Goal: Task Accomplishment & Management: Manage account settings

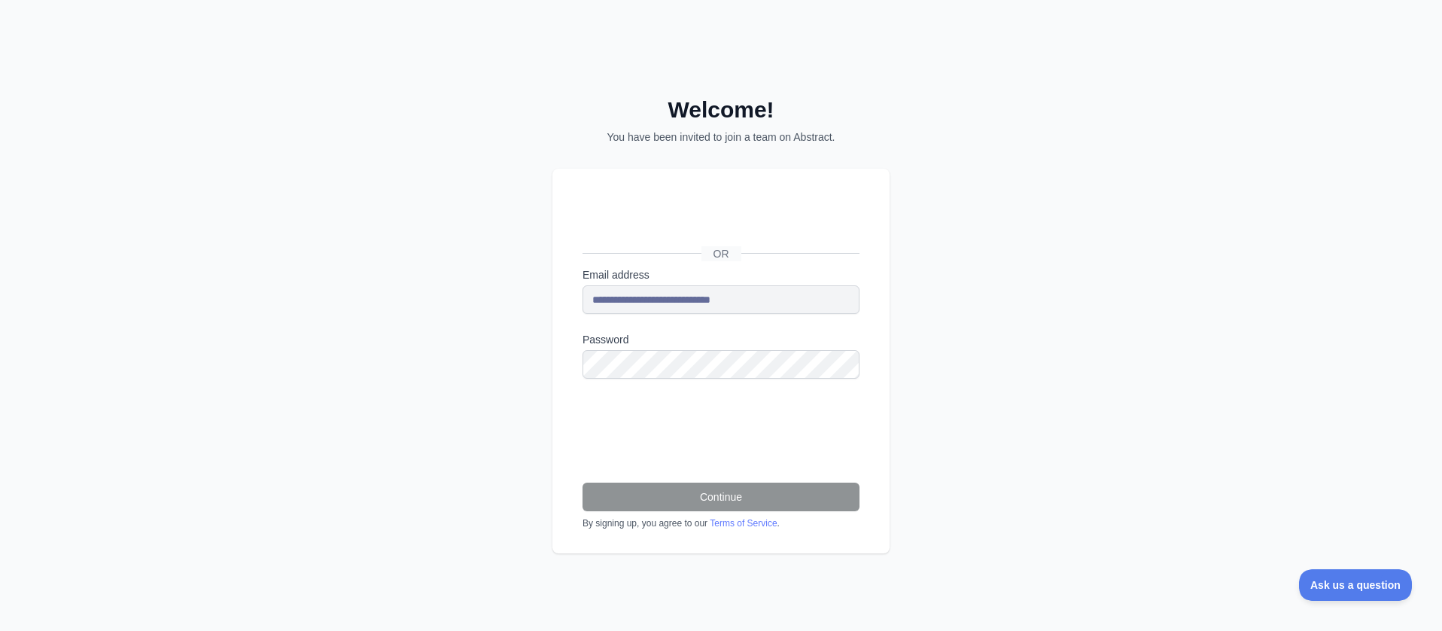
click at [708, 217] on div "Sign in with Google. Opens in new tab" at bounding box center [720, 219] width 275 height 33
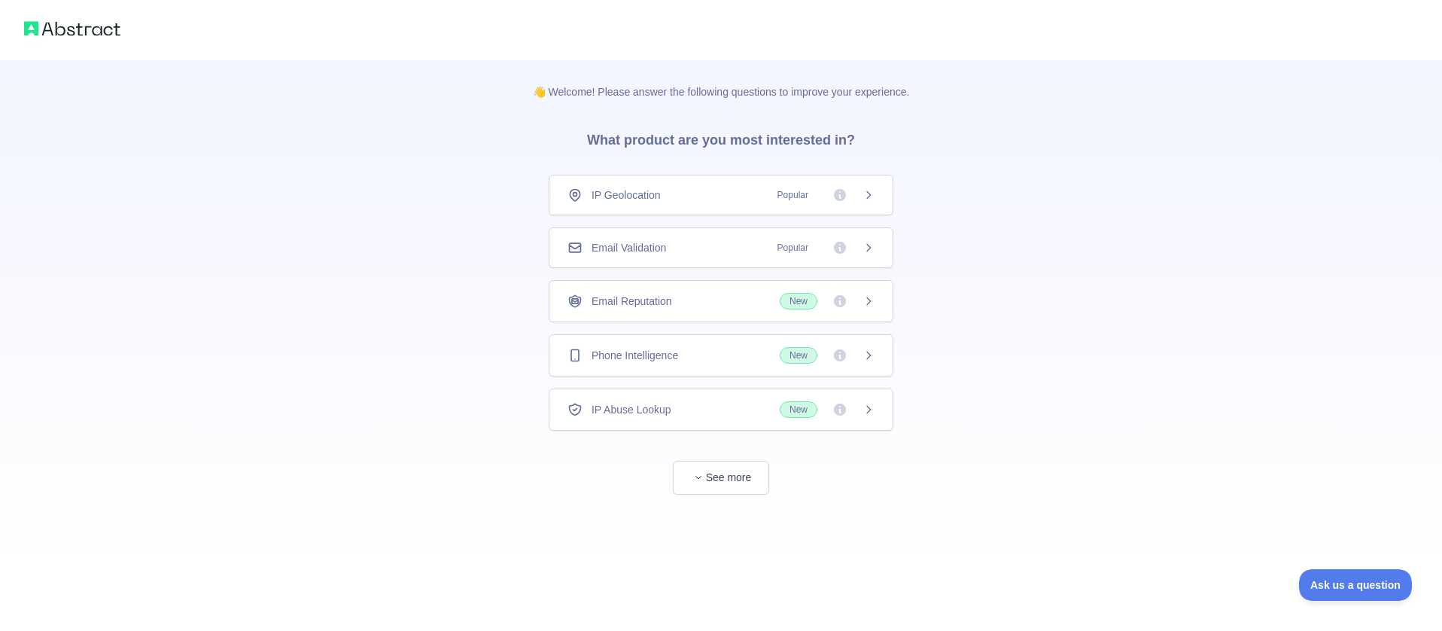
click at [699, 195] on div "IP Geolocation Popular" at bounding box center [721, 194] width 307 height 15
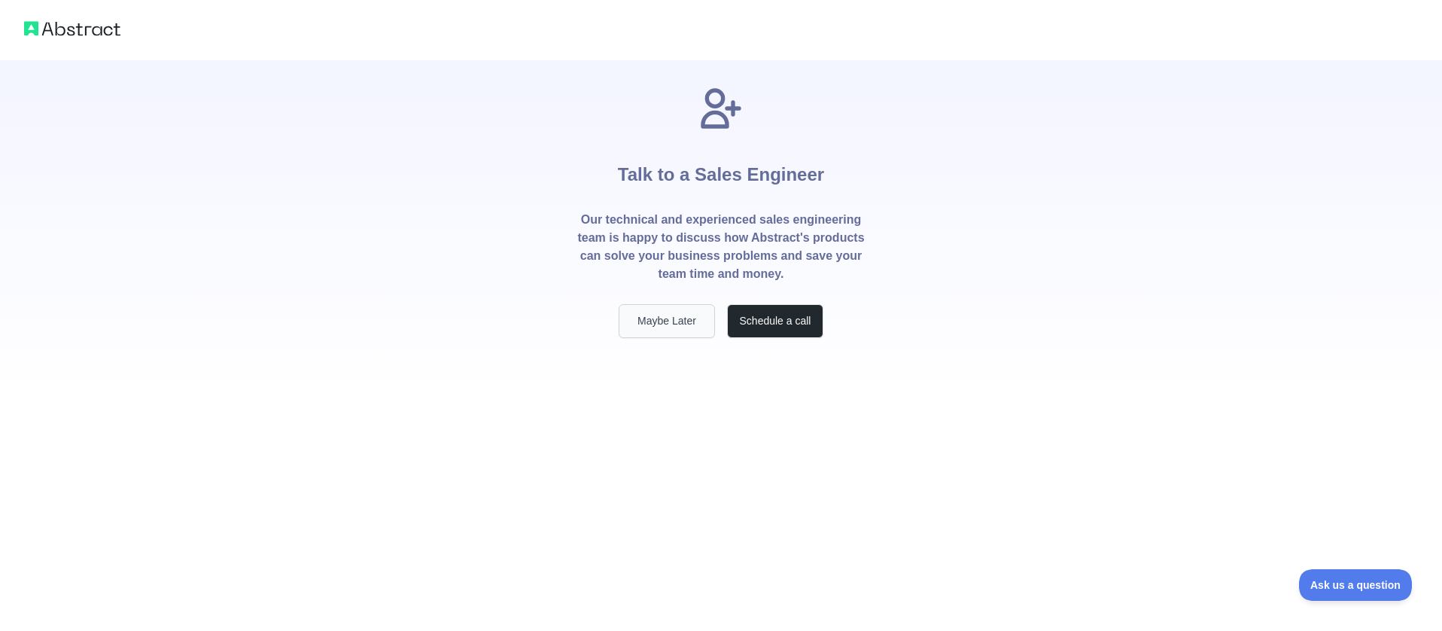
click at [684, 323] on button "Maybe Later" at bounding box center [667, 321] width 96 height 34
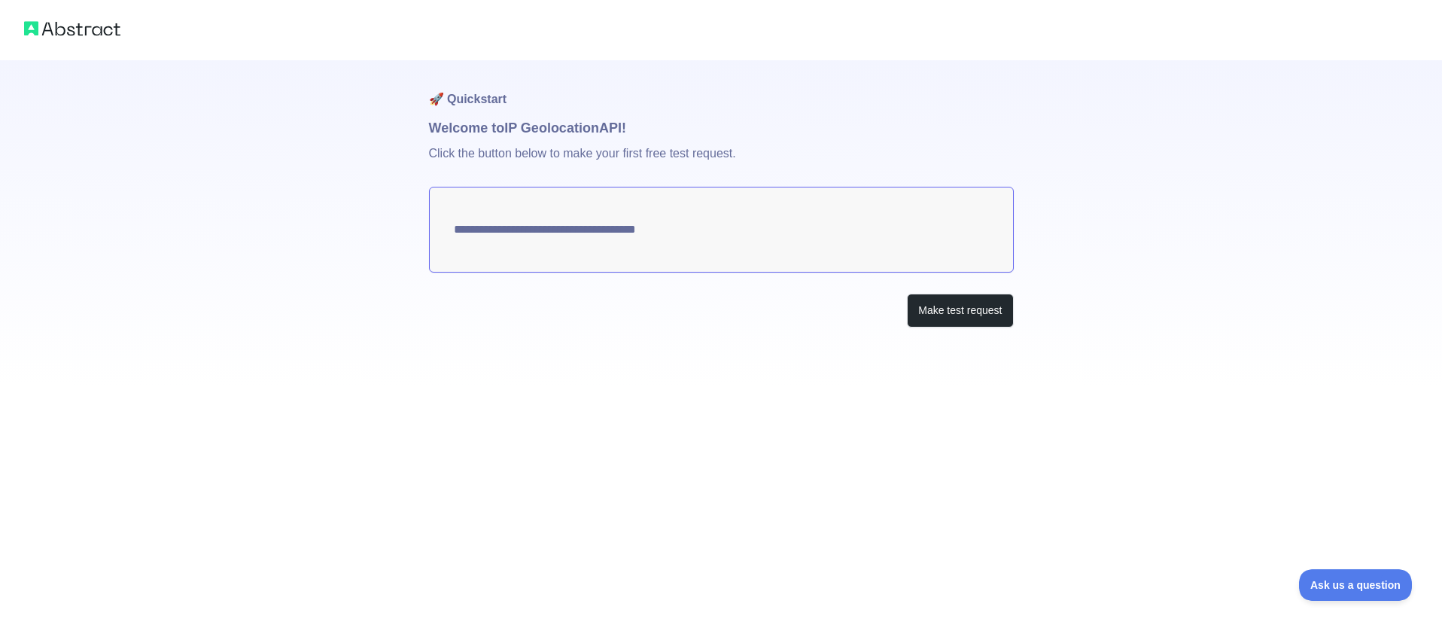
type textarea "**********"
click at [953, 306] on button "Make test request" at bounding box center [960, 311] width 106 height 34
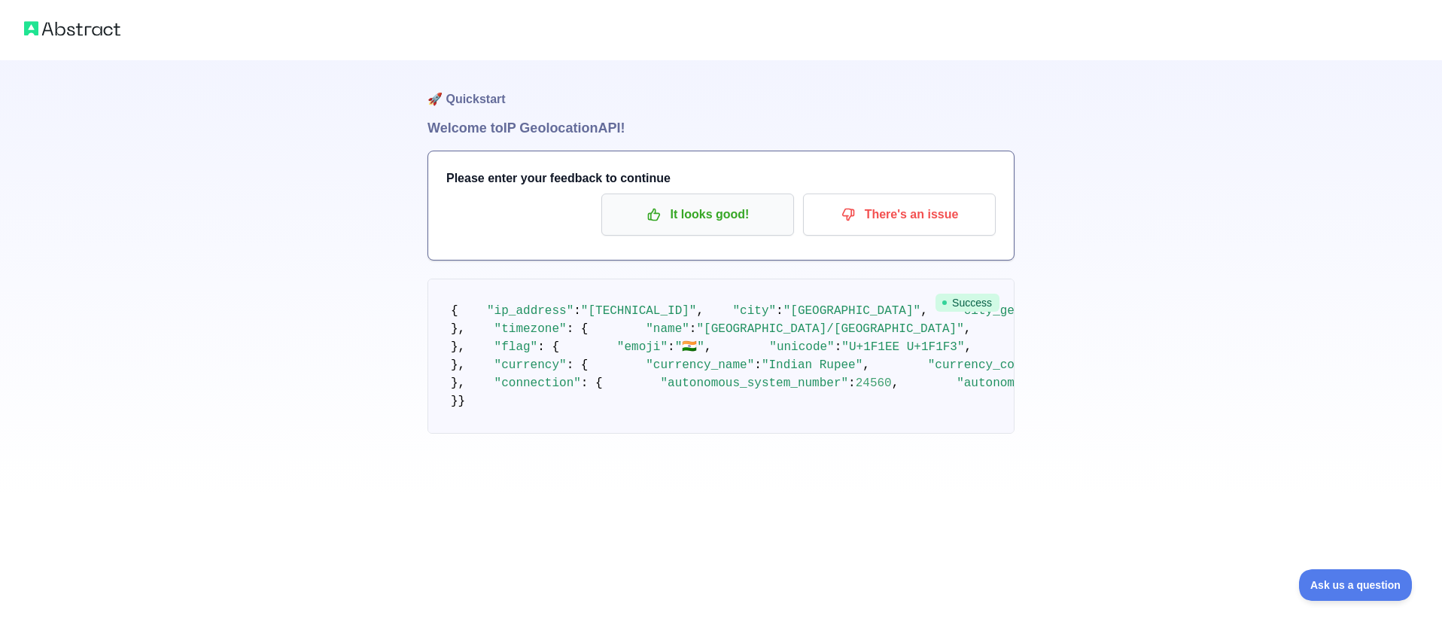
click at [717, 218] on p "It looks good!" at bounding box center [698, 215] width 170 height 26
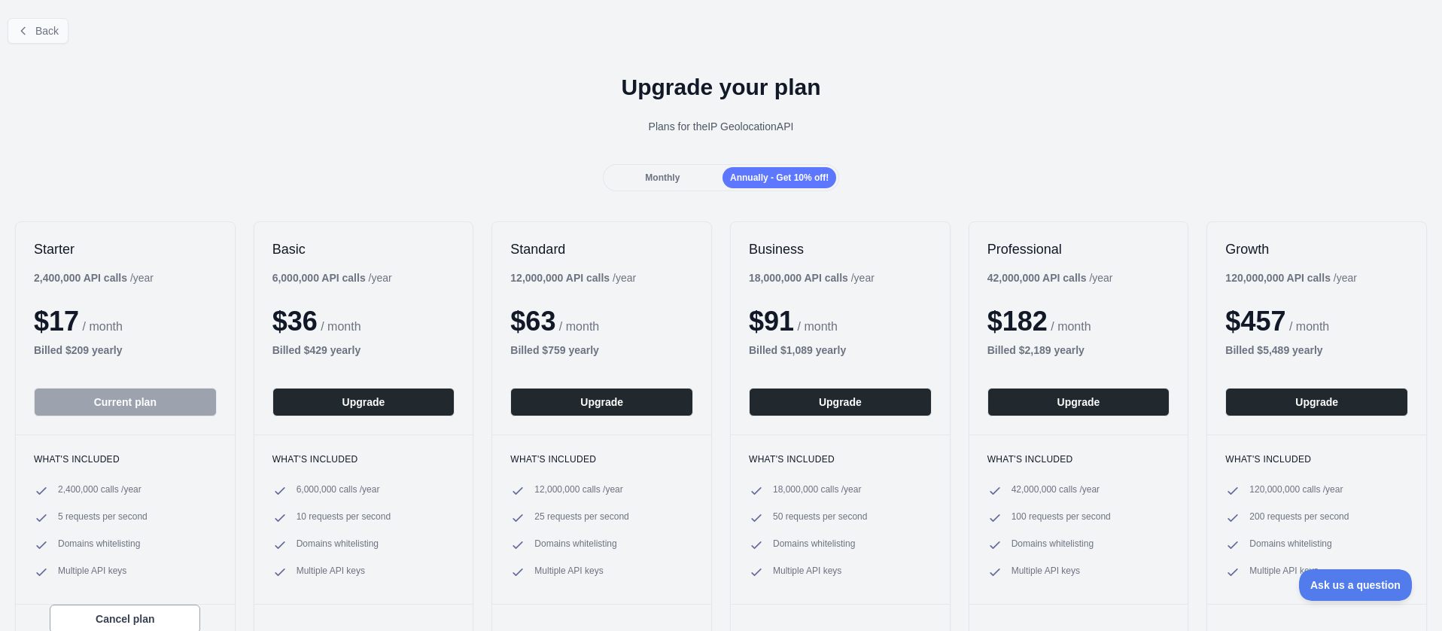
click at [50, 32] on span "Back" at bounding box center [46, 31] width 23 height 12
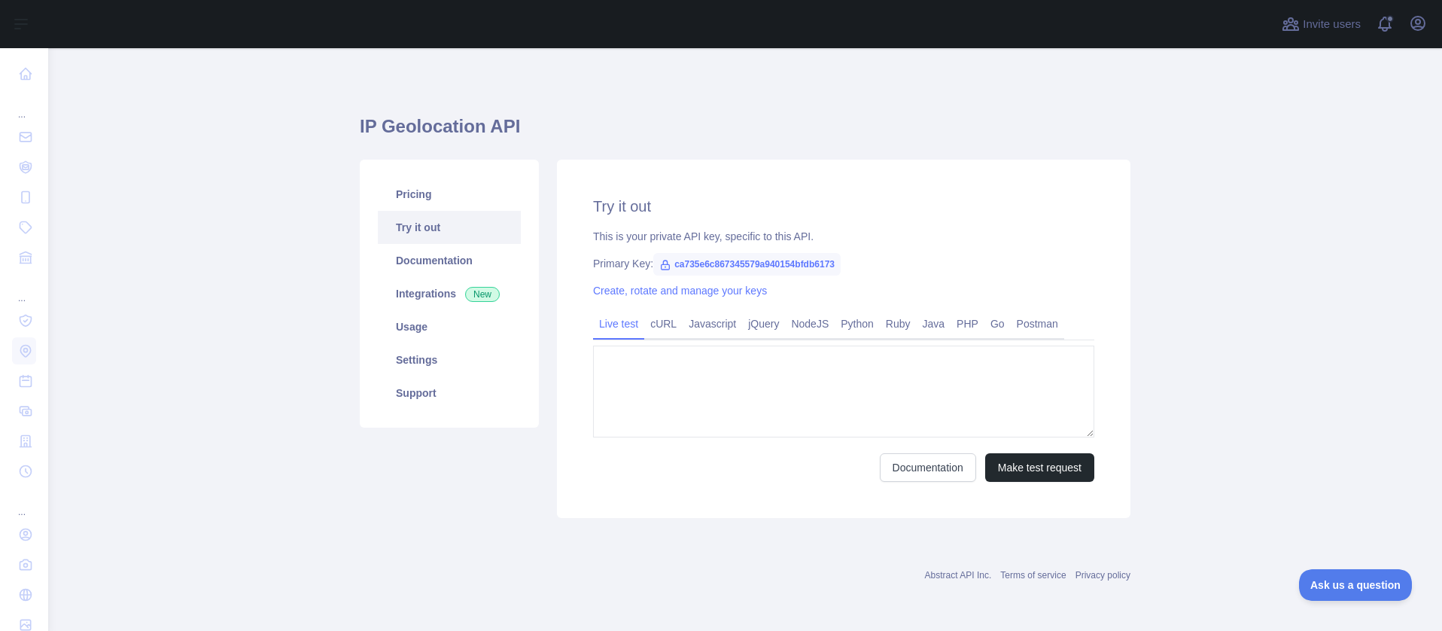
type textarea "**********"
click at [715, 320] on link "Javascript" at bounding box center [712, 324] width 59 height 24
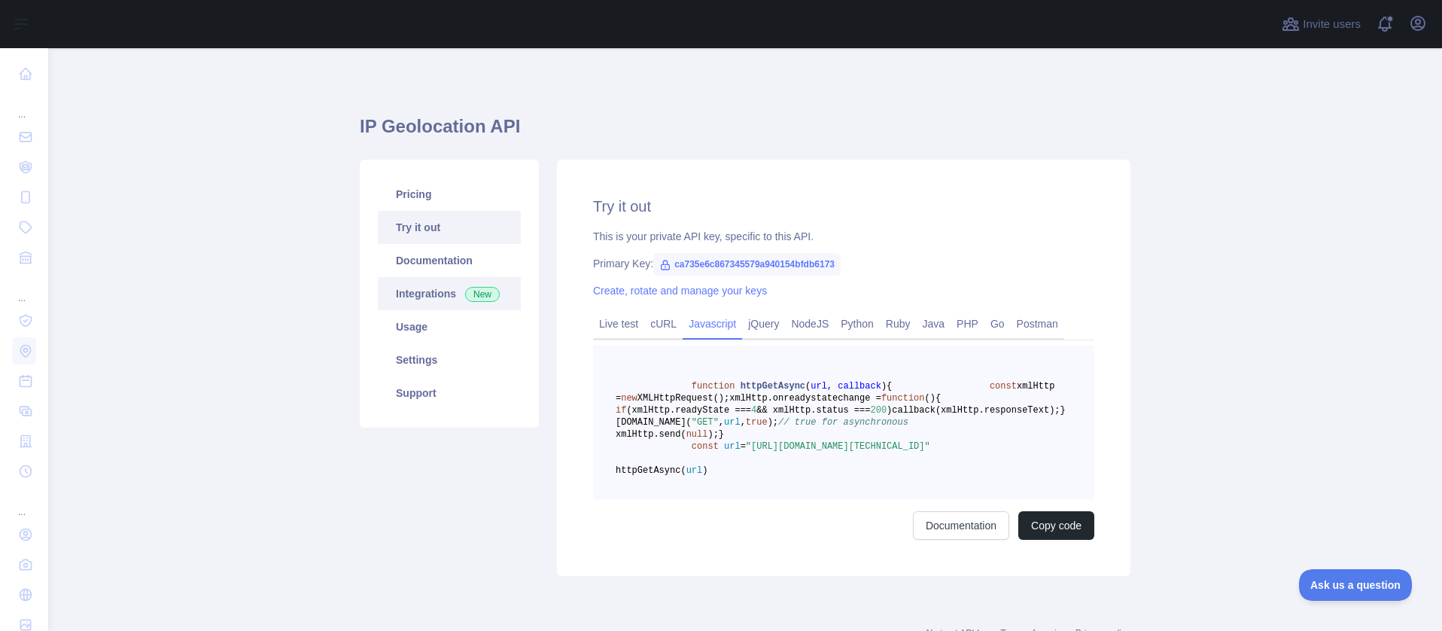
click at [440, 293] on link "Integrations New" at bounding box center [449, 293] width 143 height 33
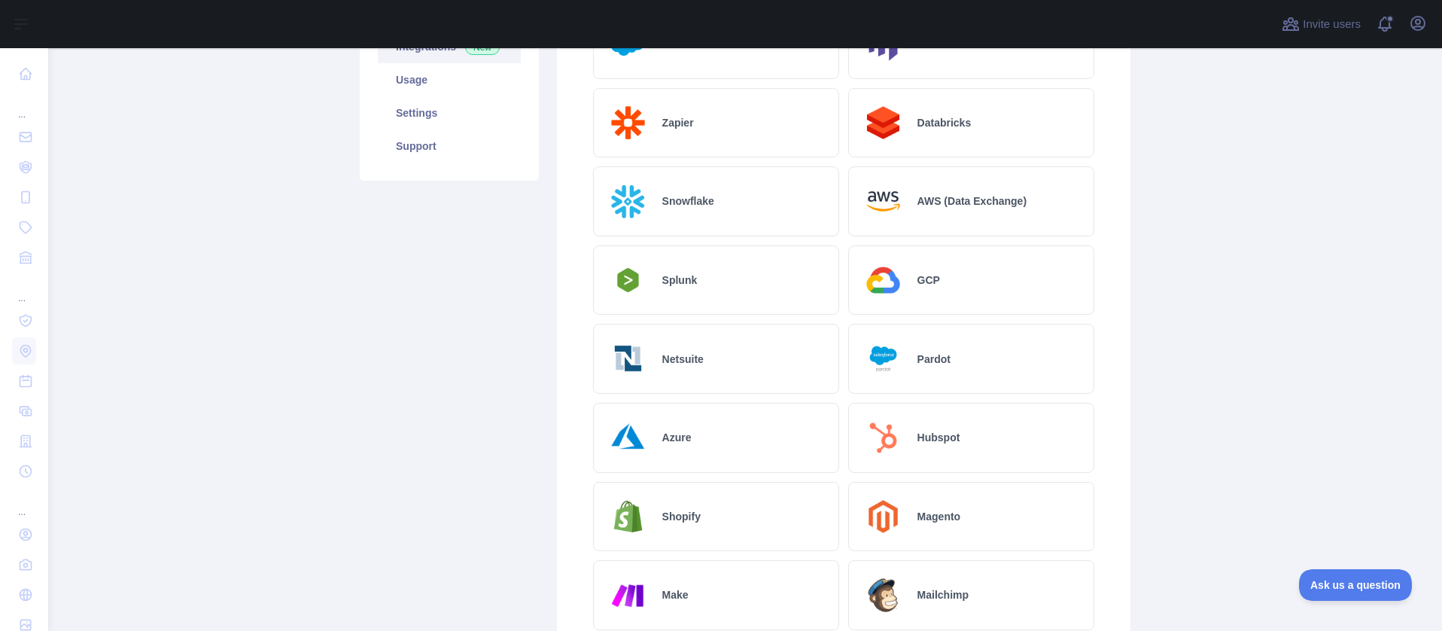
scroll to position [252, 0]
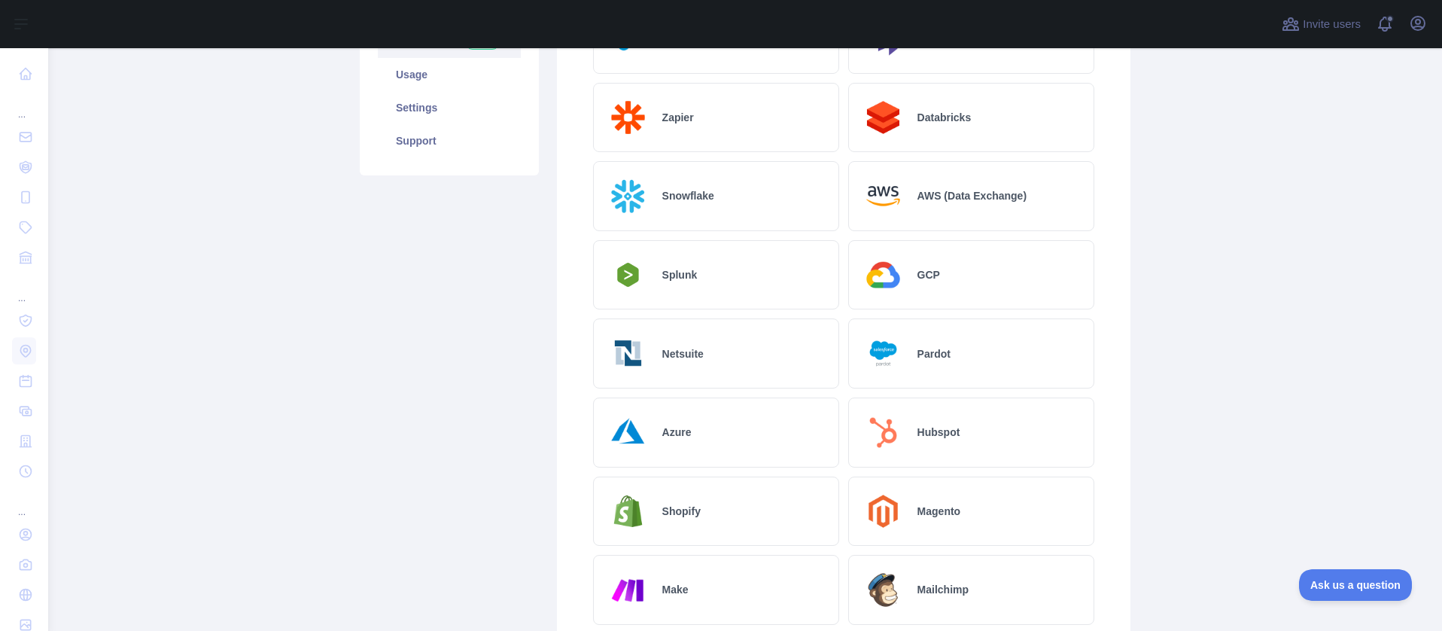
click at [925, 433] on h2 "Hubspot" at bounding box center [939, 432] width 43 height 15
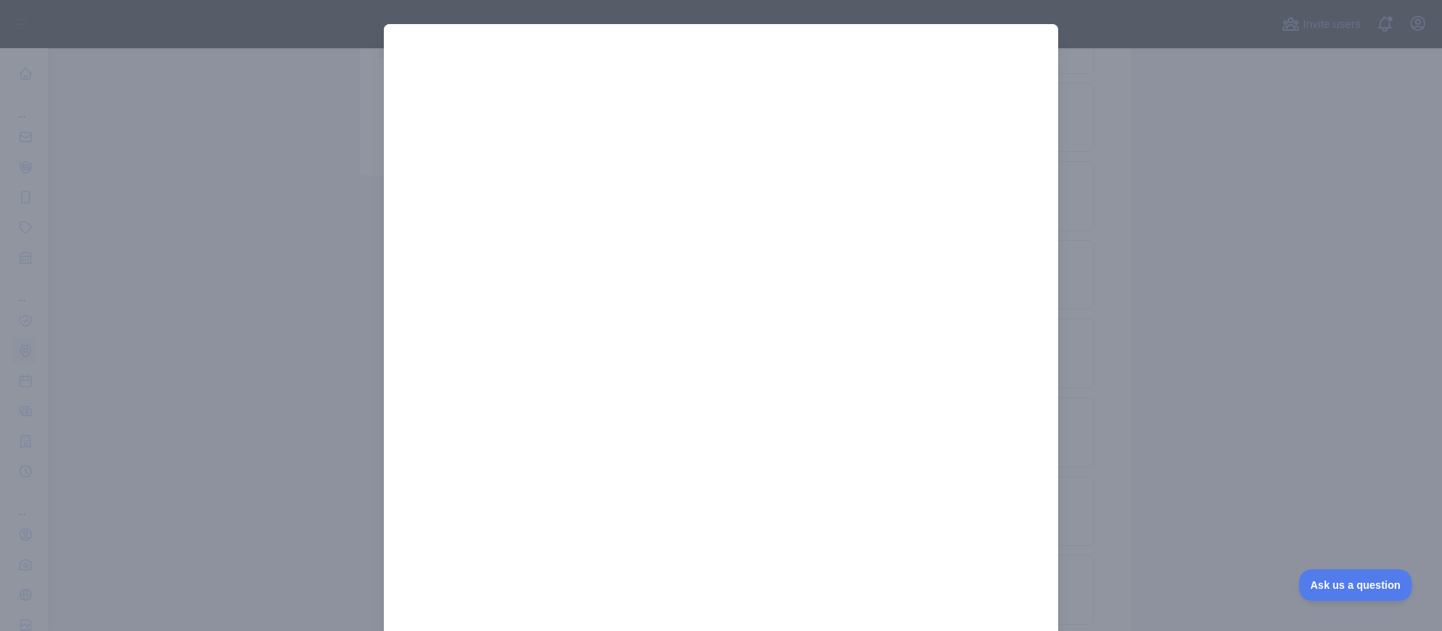
click at [1111, 368] on div at bounding box center [721, 315] width 1442 height 631
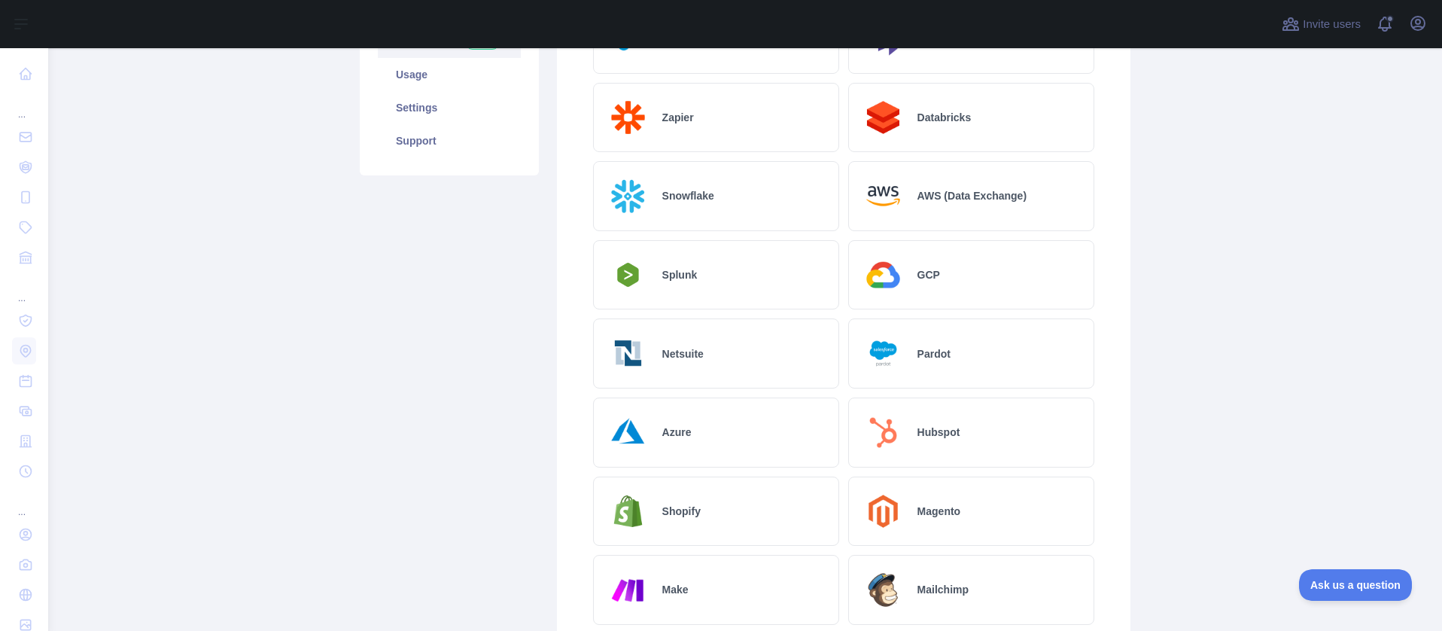
click at [924, 442] on div "Hubspot" at bounding box center [971, 432] width 246 height 70
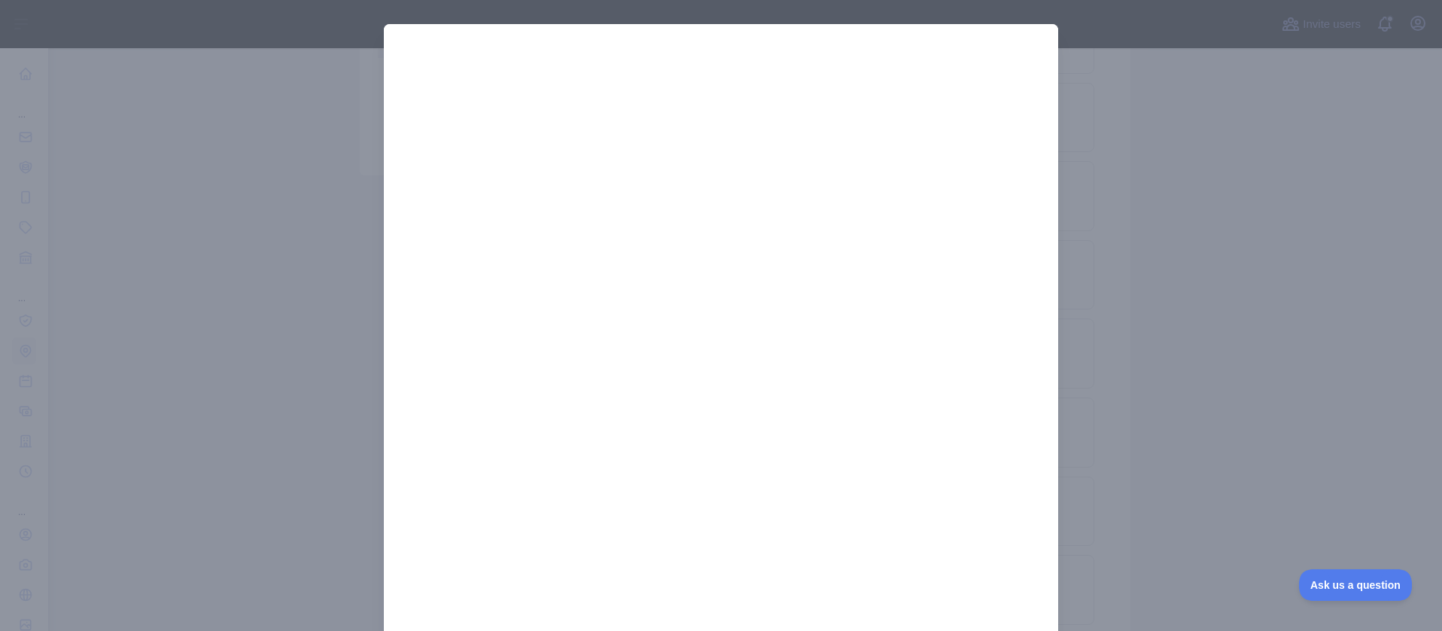
click at [1208, 286] on div at bounding box center [721, 315] width 1442 height 631
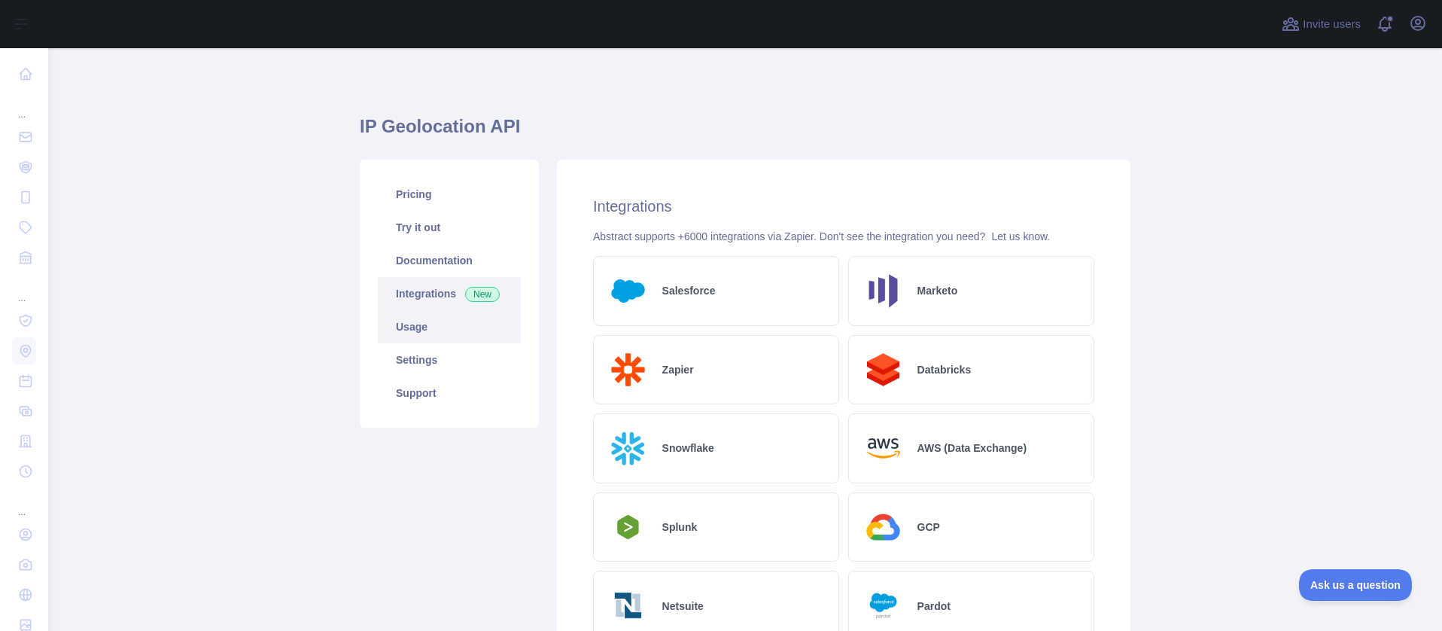
scroll to position [0, 0]
click at [410, 190] on link "Pricing" at bounding box center [449, 194] width 143 height 33
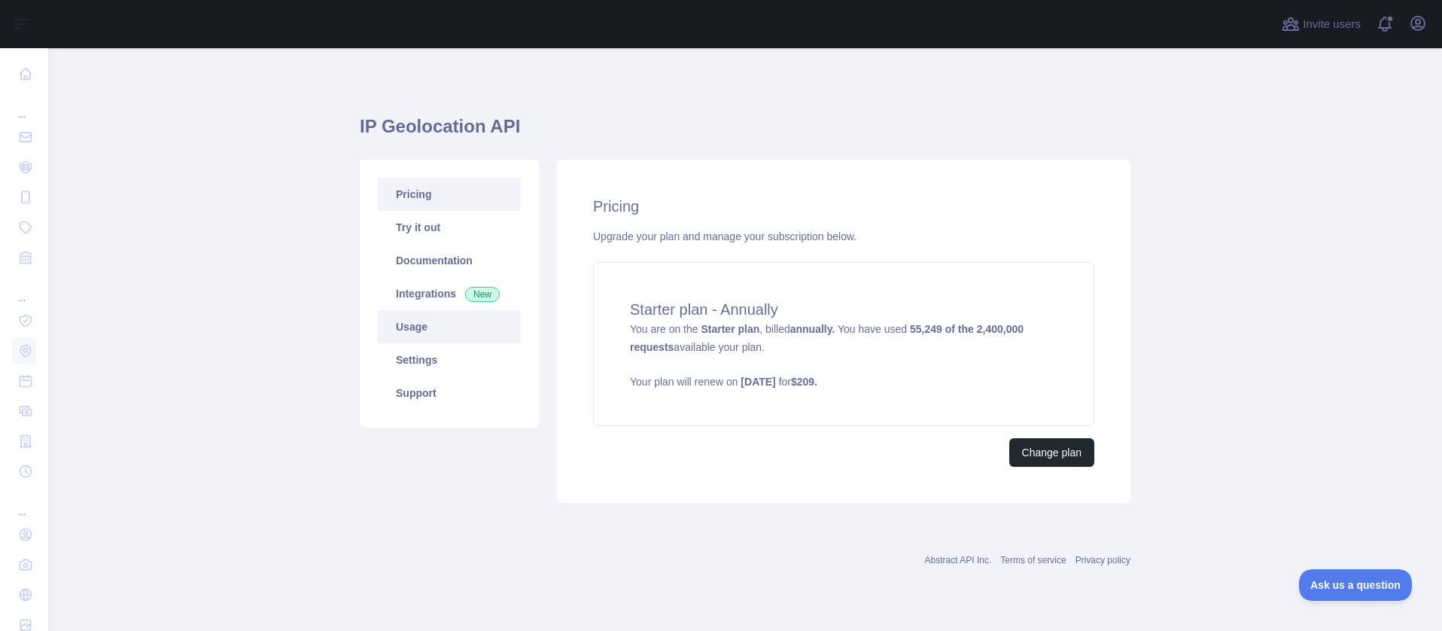
click at [419, 333] on link "Usage" at bounding box center [449, 326] width 143 height 33
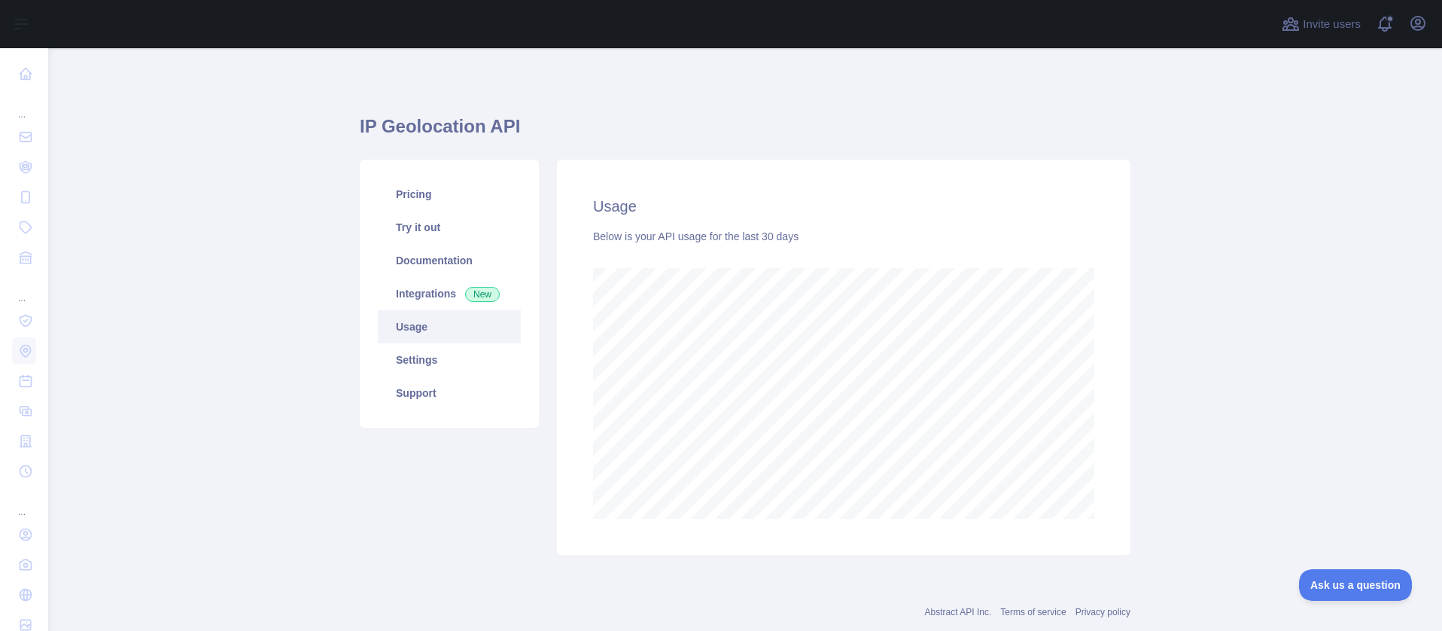
scroll to position [583, 1394]
click at [443, 363] on link "Settings" at bounding box center [449, 359] width 143 height 33
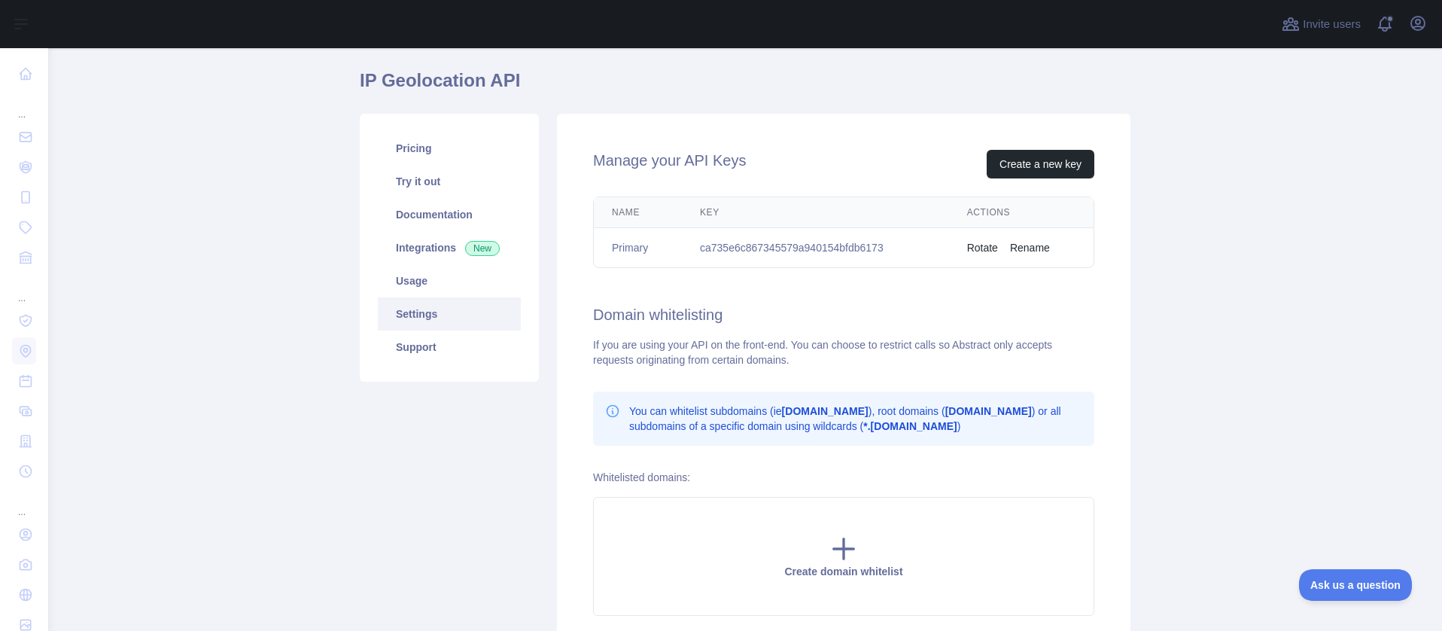
scroll to position [42, 0]
click at [1052, 169] on button "Create a new key" at bounding box center [1041, 168] width 108 height 29
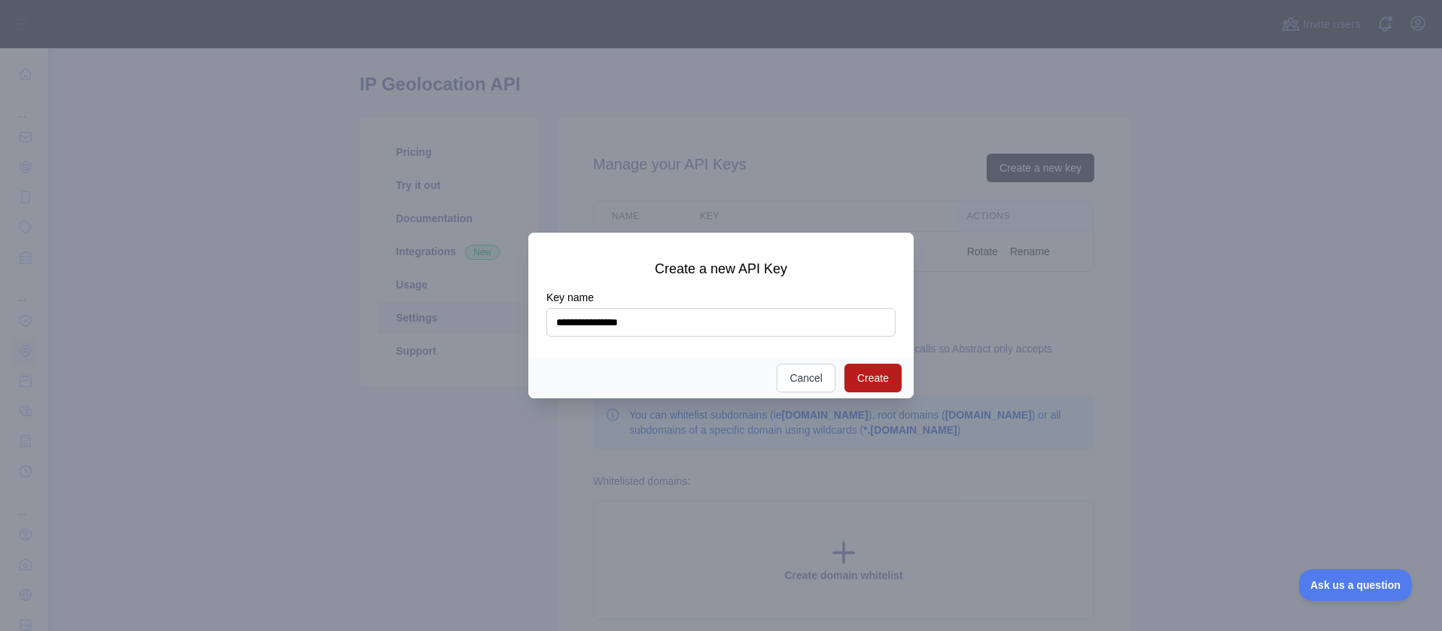
type input "**********"
click at [877, 377] on button "Create" at bounding box center [873, 378] width 57 height 29
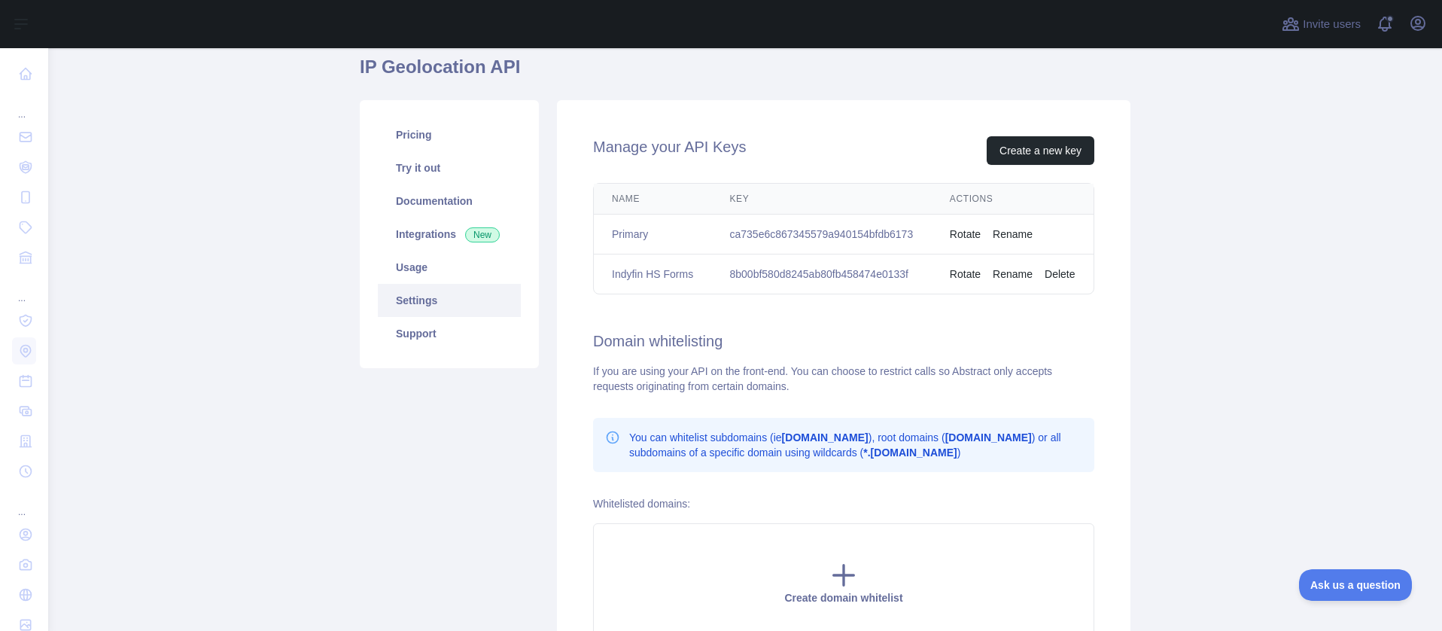
scroll to position [59, 0]
click at [844, 582] on icon at bounding box center [844, 576] width 20 height 20
click at [724, 543] on input "text" at bounding box center [836, 540] width 427 height 30
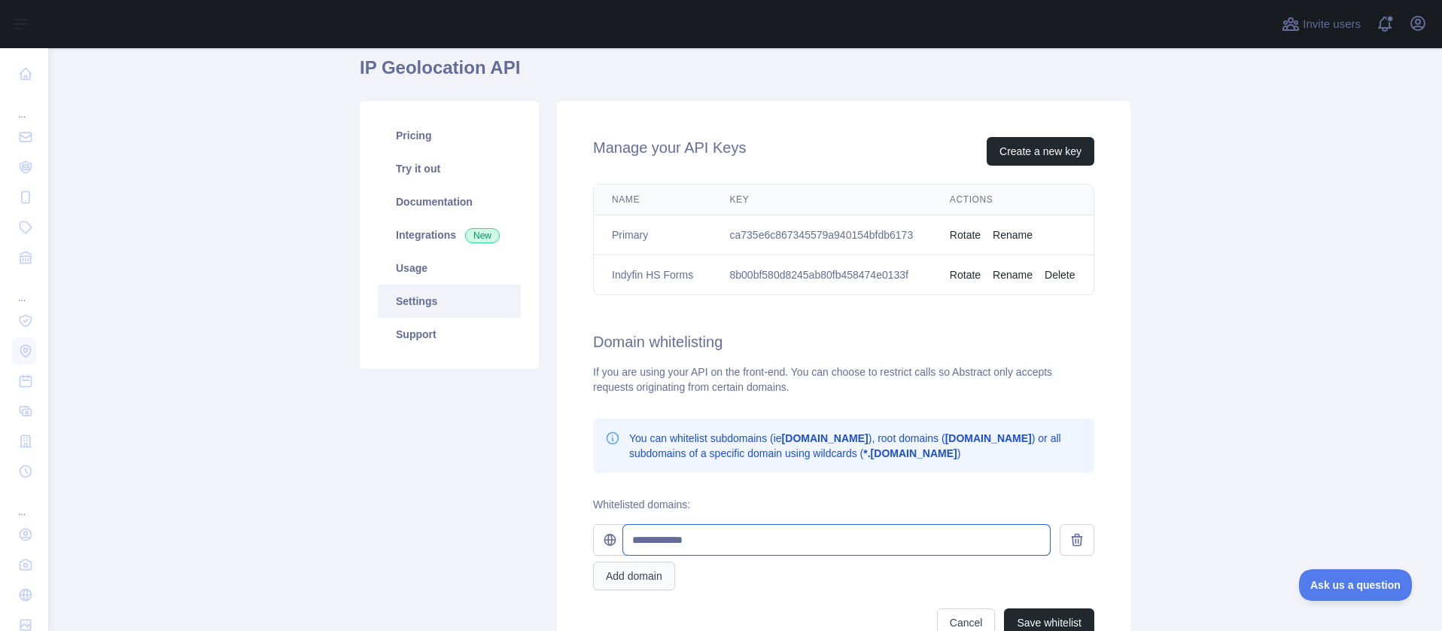
type input "**********"
click at [658, 578] on button "Add domain" at bounding box center [634, 576] width 82 height 29
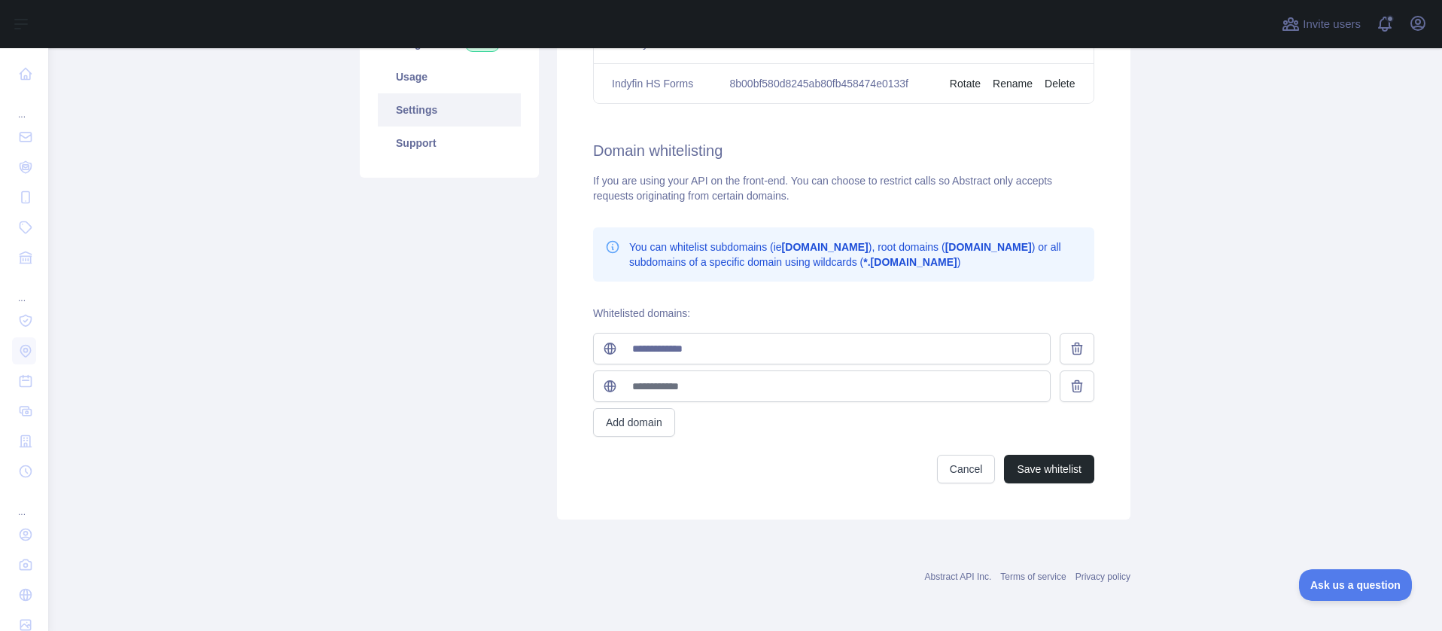
scroll to position [245, 0]
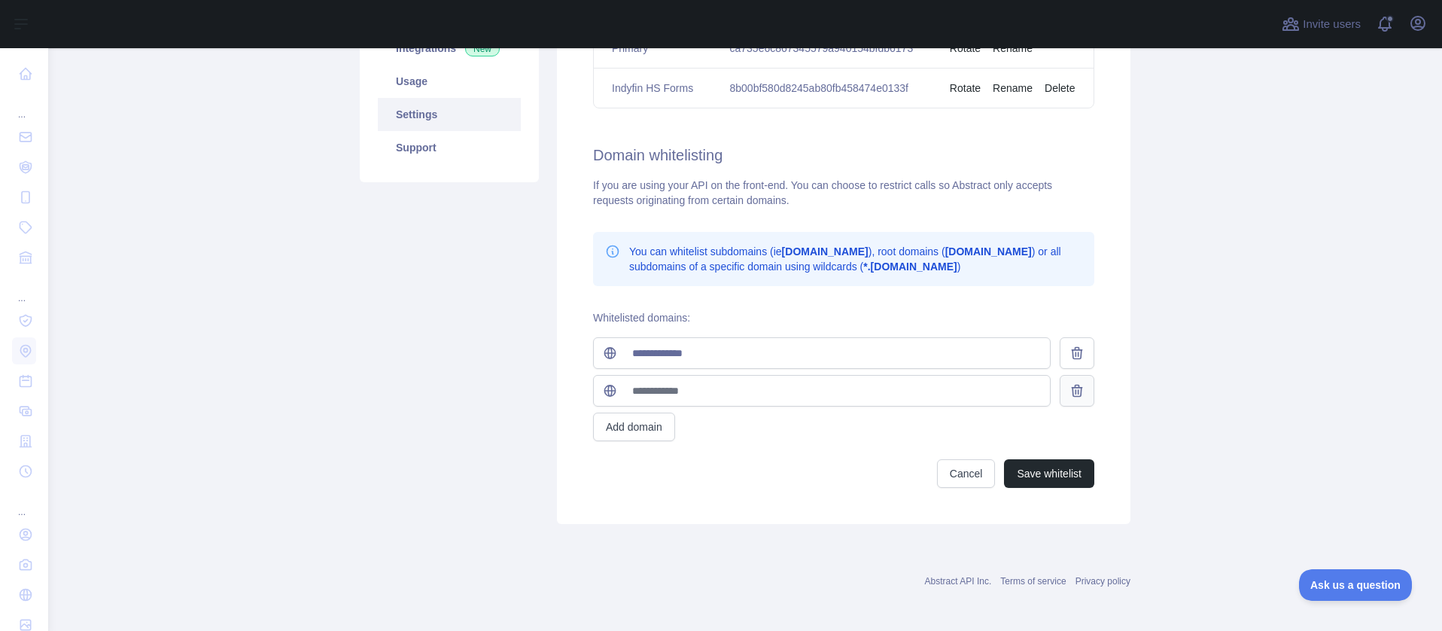
click at [1077, 393] on icon at bounding box center [1077, 390] width 10 height 11
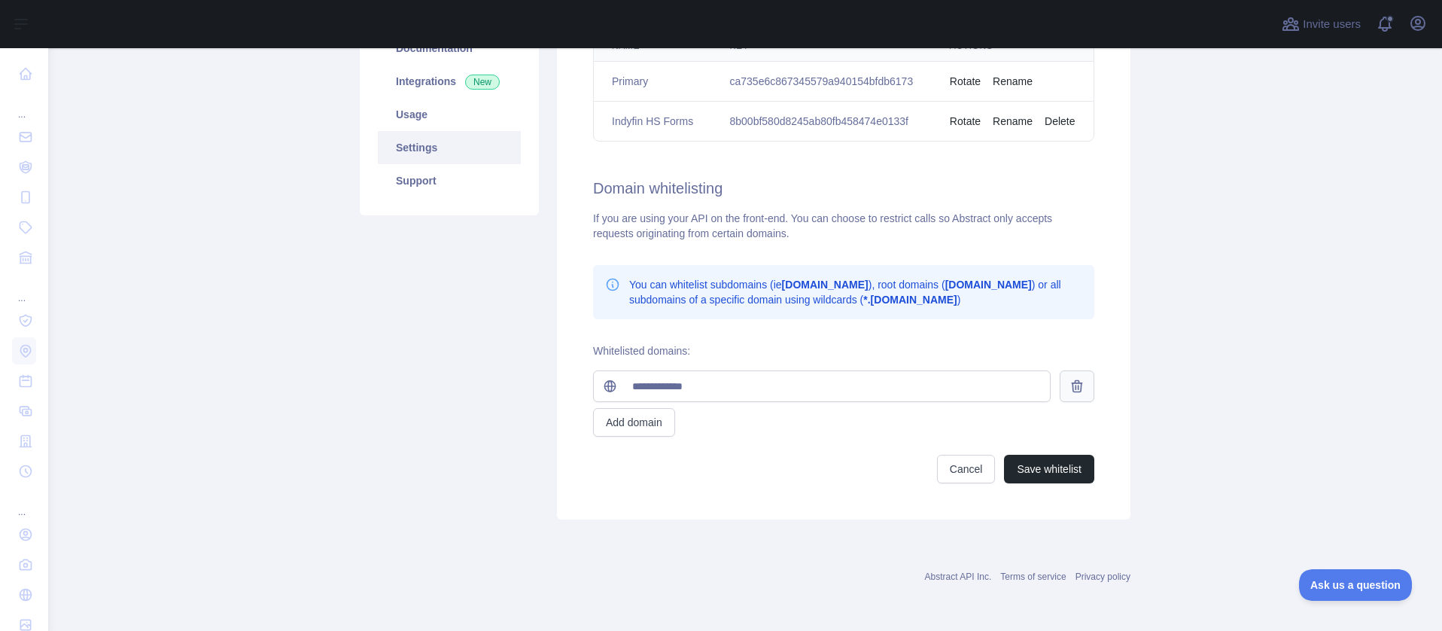
click at [1077, 384] on icon at bounding box center [1077, 386] width 15 height 15
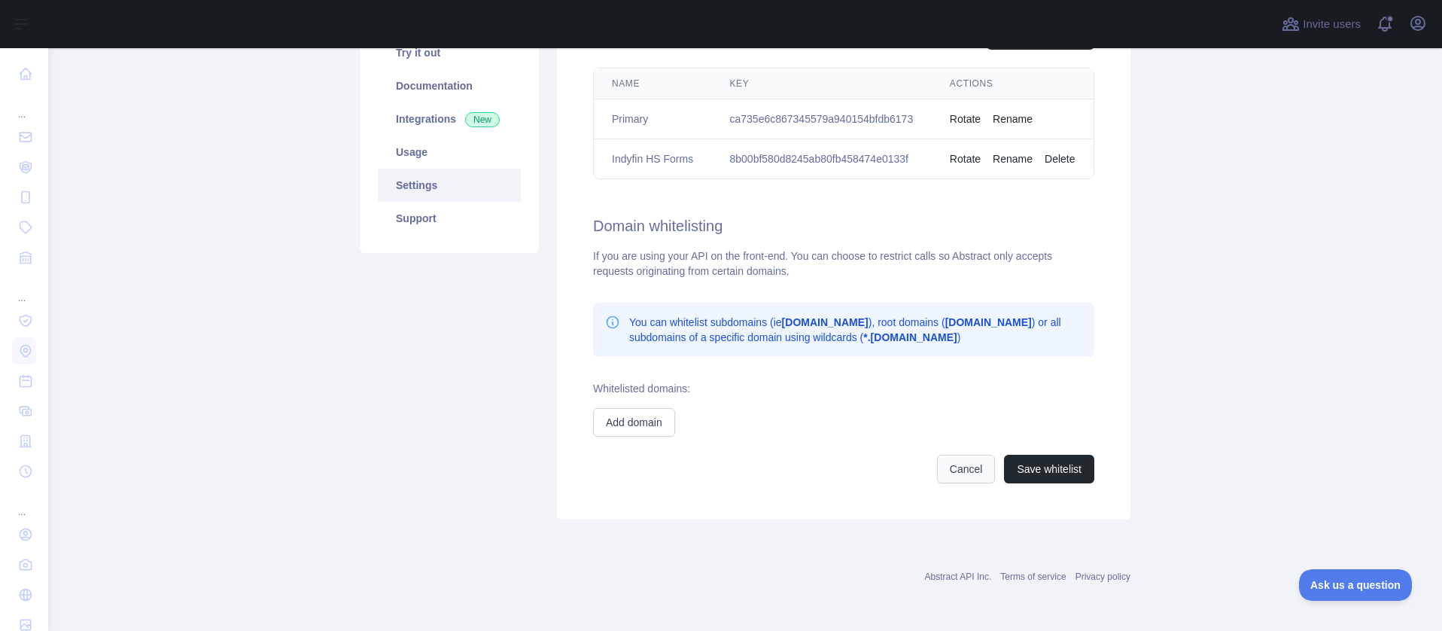
click at [968, 475] on button "Cancel" at bounding box center [966, 469] width 59 height 29
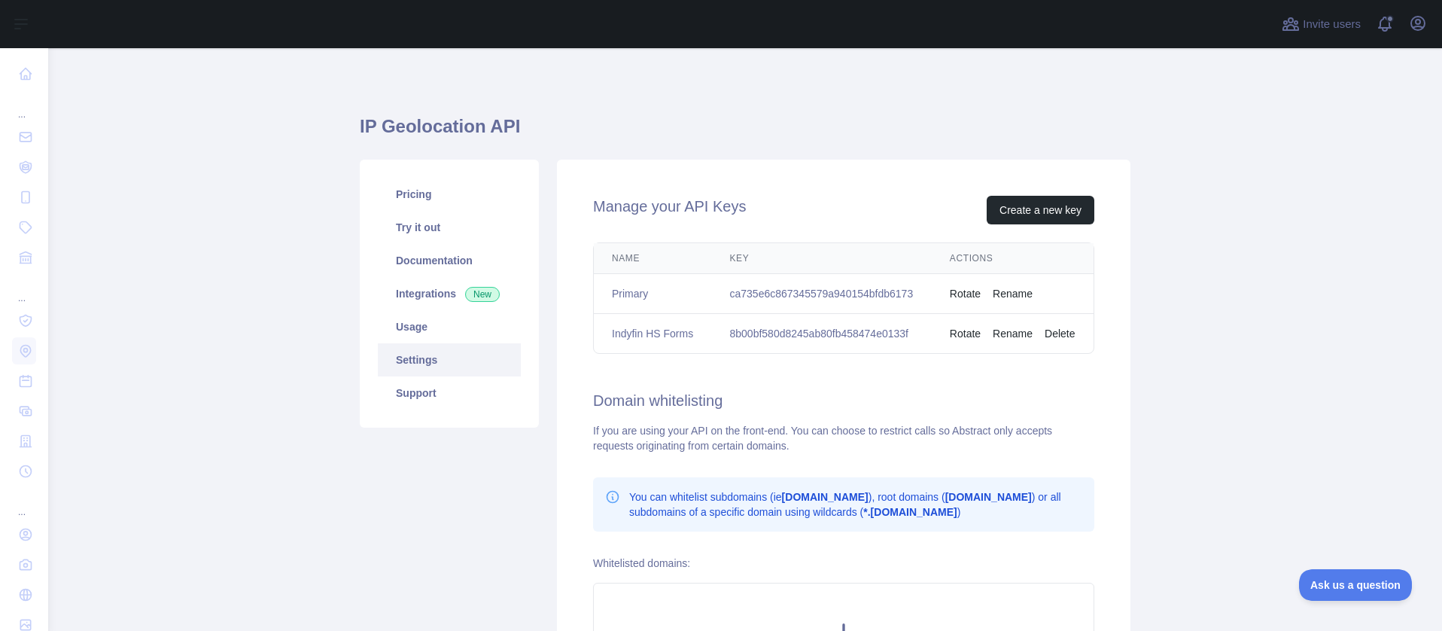
scroll to position [0, 0]
drag, startPoint x: 736, startPoint y: 334, endPoint x: 936, endPoint y: 334, distance: 200.3
click at [932, 334] on td "8b00bf580d8245ab80fb458474e0133f" at bounding box center [822, 334] width 220 height 40
copy td "8b00bf580d8245ab80fb458474e0133f"
click at [421, 262] on link "Documentation" at bounding box center [449, 260] width 143 height 33
